Goal: Task Accomplishment & Management: Manage account settings

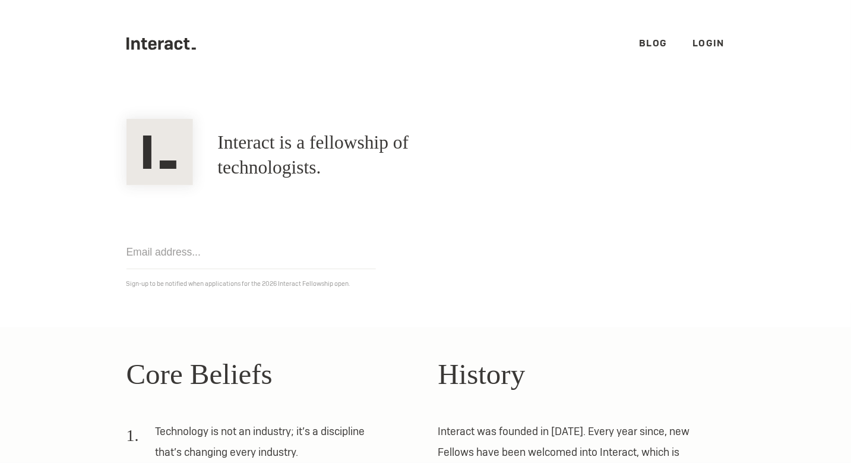
click at [693, 46] on link "Login" at bounding box center [708, 43] width 33 height 12
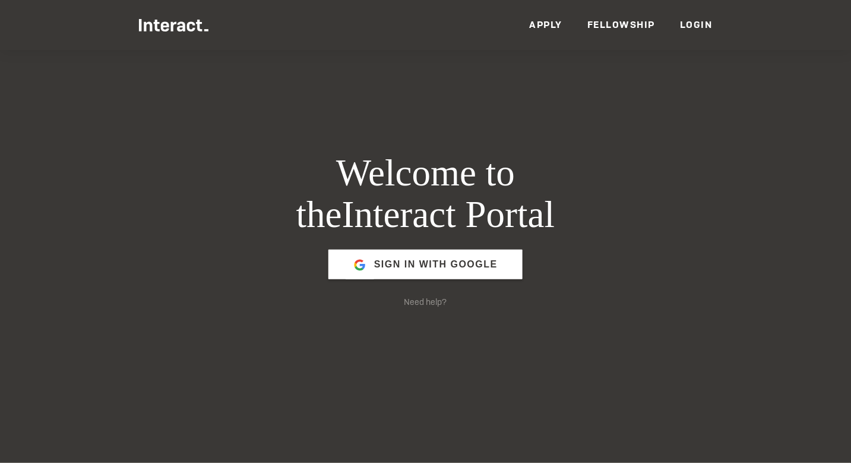
click at [445, 257] on span "Sign in with Google" at bounding box center [435, 264] width 123 height 28
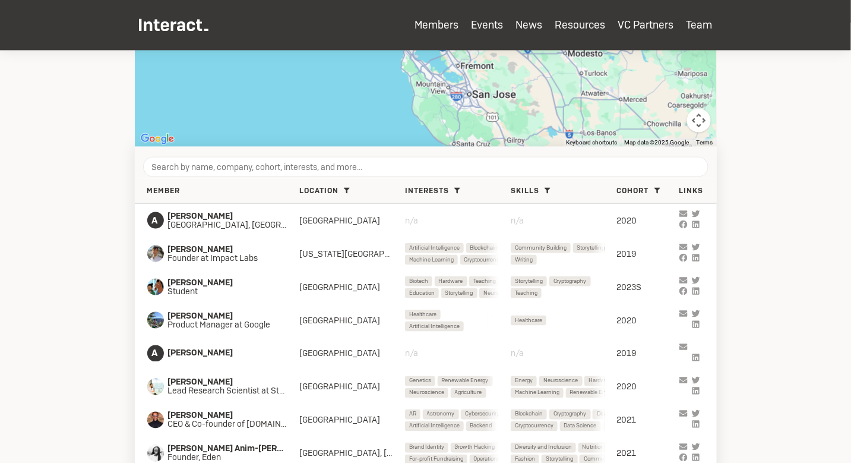
scroll to position [377, 0]
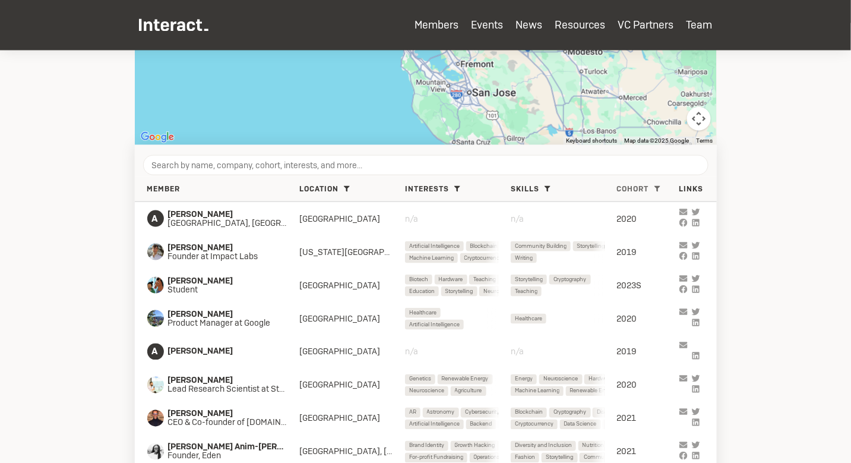
click at [638, 191] on span "Cohort" at bounding box center [633, 189] width 32 height 9
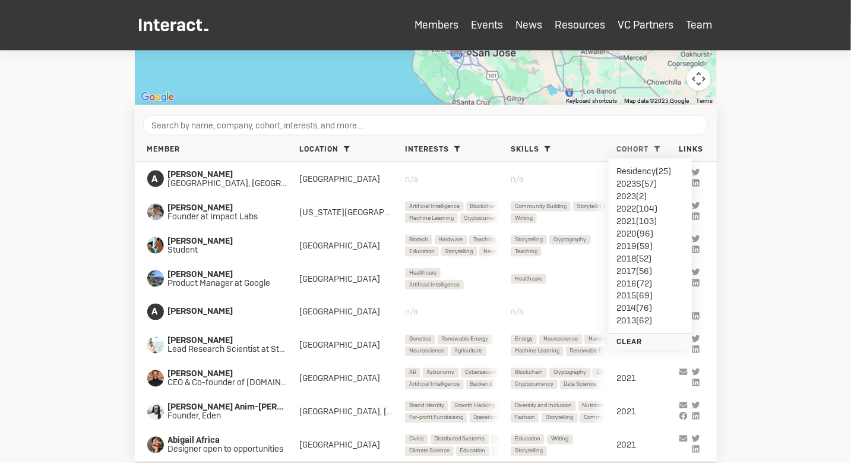
scroll to position [416, 0]
click at [752, 186] on section "Members Search for members who are in your city with the Map view. Add your loc…" at bounding box center [425, 73] width 851 height 878
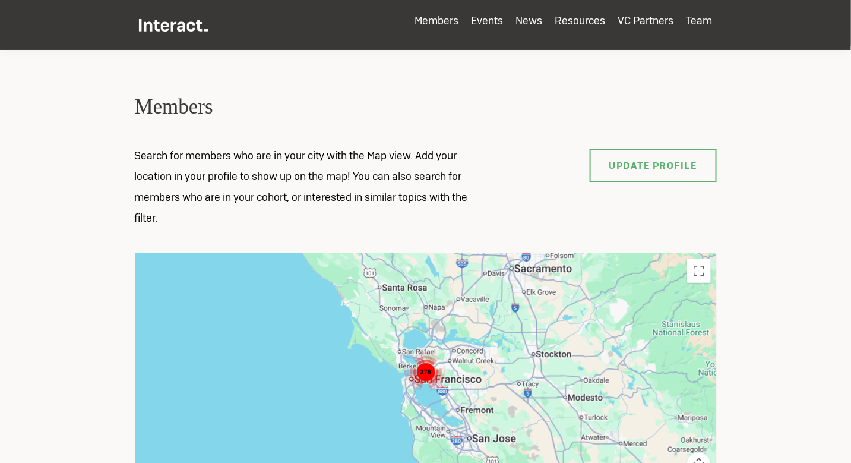
scroll to position [0, 0]
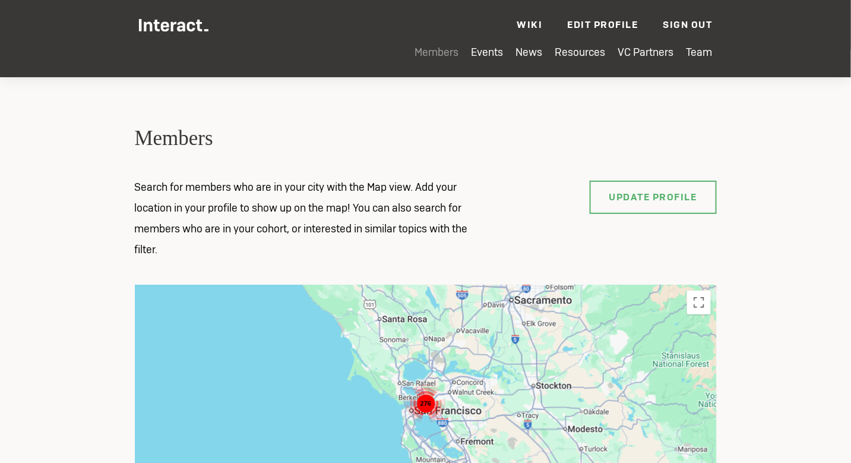
click at [438, 52] on link "Members" at bounding box center [437, 52] width 44 height 14
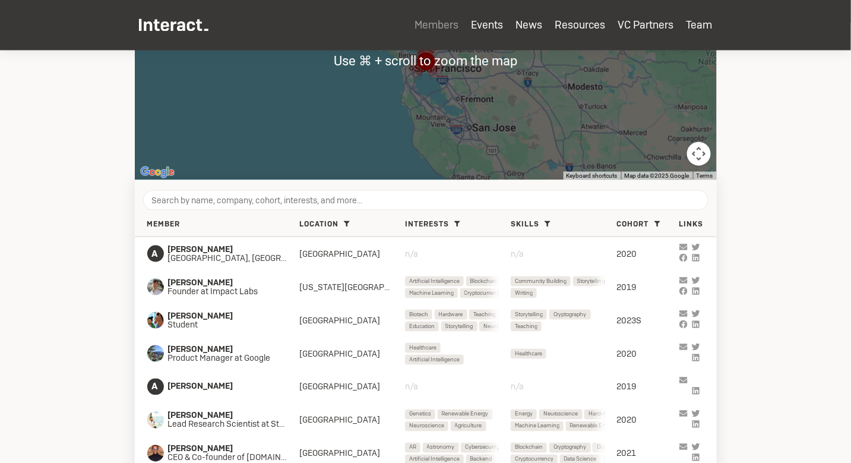
scroll to position [380, 0]
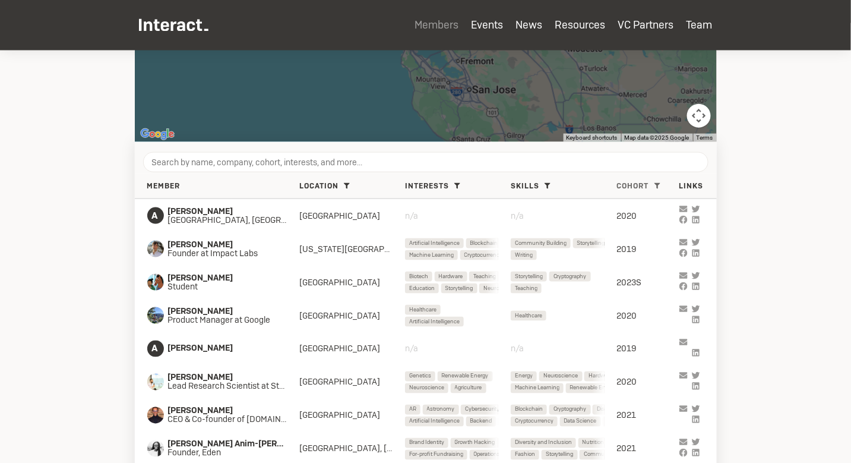
click at [645, 187] on span "Cohort" at bounding box center [633, 186] width 32 height 9
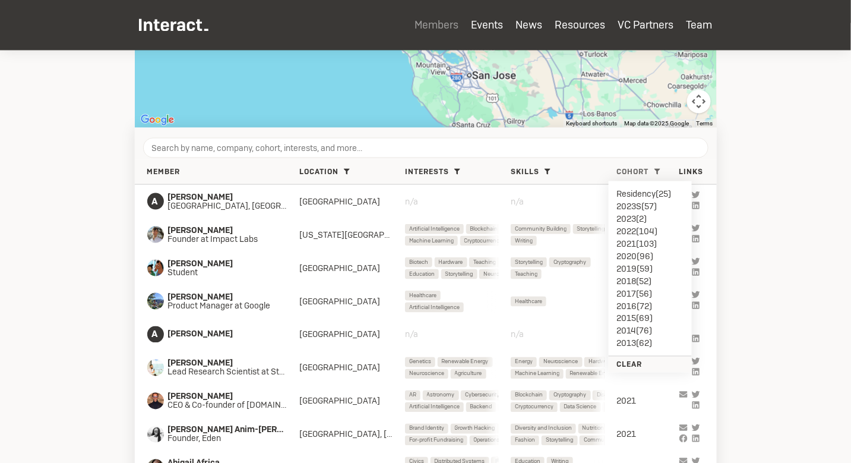
scroll to position [396, 0]
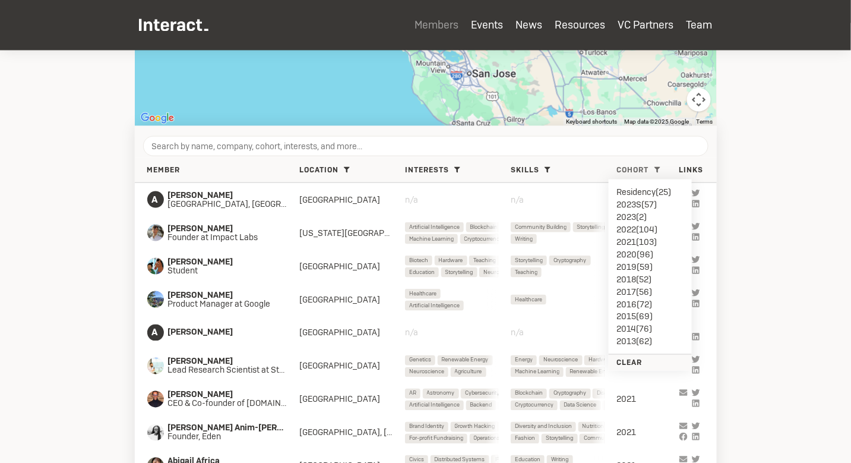
click at [640, 363] on h6 "Clear" at bounding box center [650, 363] width 66 height 9
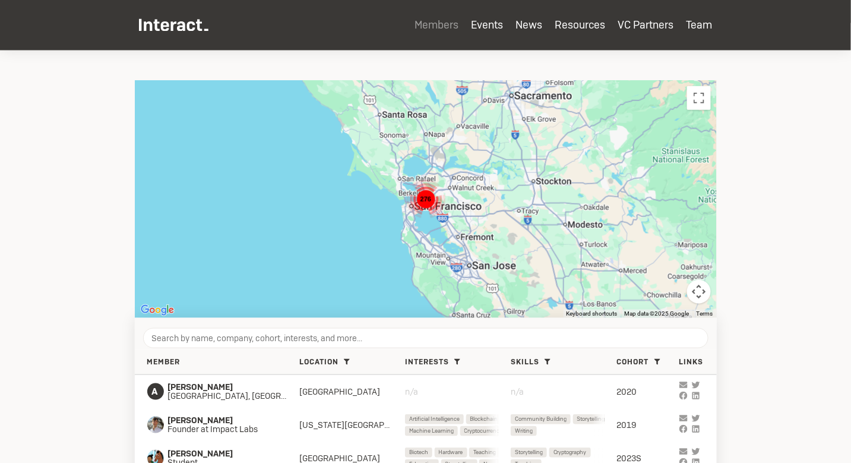
scroll to position [0, 0]
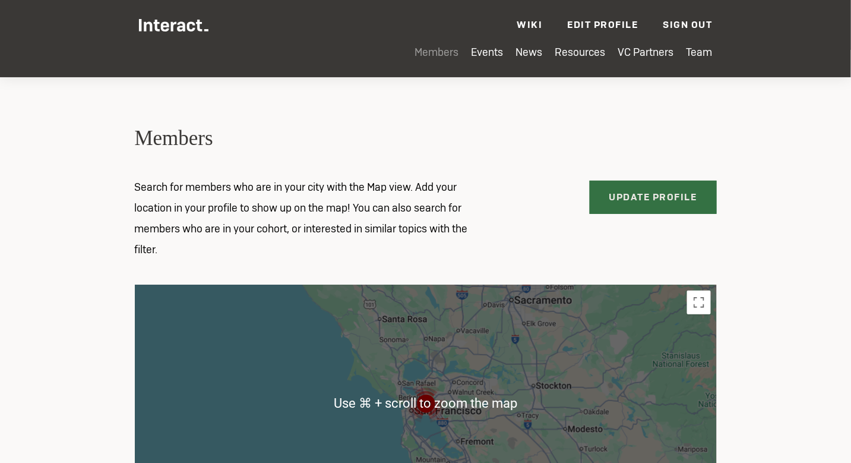
click at [635, 192] on link "Update Profile" at bounding box center [653, 196] width 127 height 33
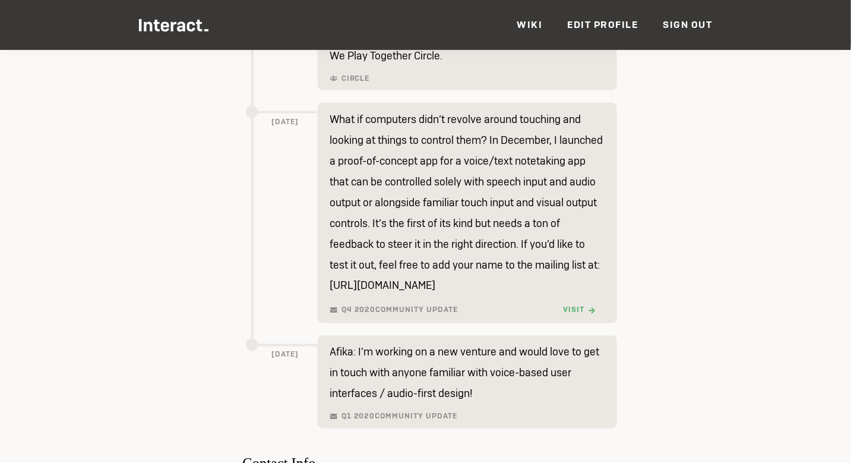
scroll to position [1847, 0]
